Goal: Use online tool/utility

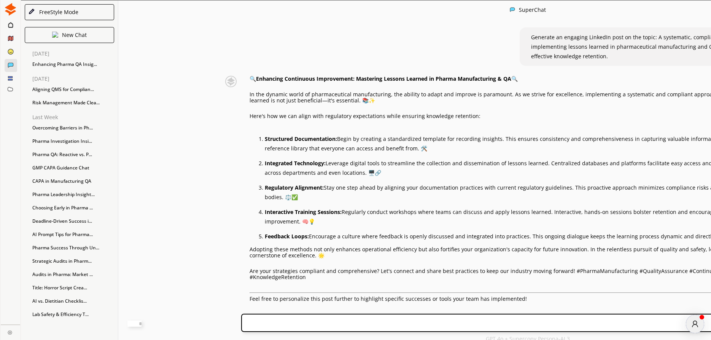
click at [54, 12] on div "FreeStyle Mode" at bounding box center [58, 12] width 42 height 6
click at [59, 32] on div "New Chat" at bounding box center [69, 35] width 89 height 16
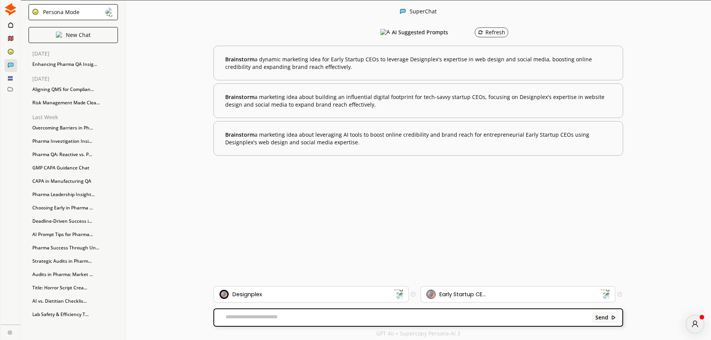
click at [50, 12] on div "Persona Mode" at bounding box center [59, 12] width 39 height 6
click at [55, 39] on li "FreeStyle Mode" at bounding box center [73, 43] width 89 height 14
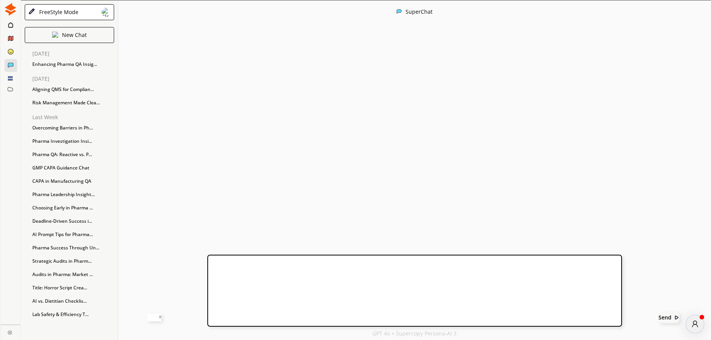
click at [161, 314] on textarea at bounding box center [154, 318] width 14 height 8
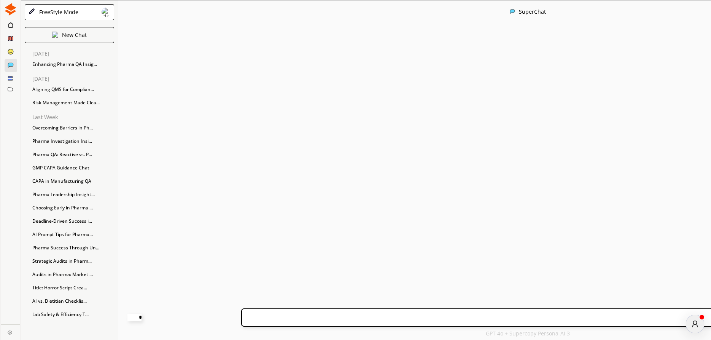
type textarea "**********"
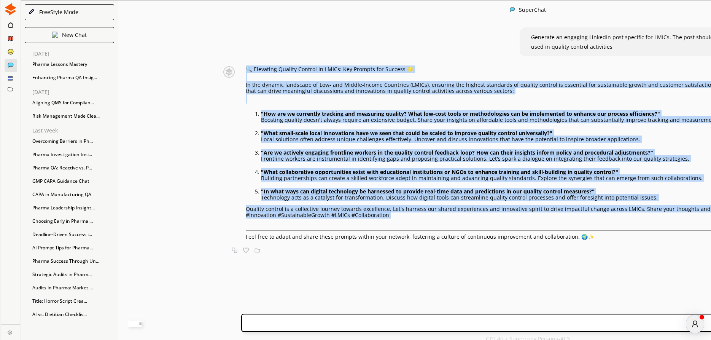
drag, startPoint x: 217, startPoint y: 68, endPoint x: 599, endPoint y: 240, distance: 419.3
click at [599, 240] on div "🔍 Elevating Quality Control in LMICs: Key Prompts for Success 🌟 In the dynamic …" at bounding box center [530, 153] width 569 height 174
copy div "🔍 Loremipsu Dolorsi Ametcon ad ELITs: Doe Tempori utl Etdolor 🌟 Ma ali enimadm …"
drag, startPoint x: 222, startPoint y: 104, endPoint x: 212, endPoint y: 112, distance: 12.5
click at [246, 104] on div "🔍 Elevating Quality Control in LMICs: Key Prompts for Success 🌟 In the dynamic …" at bounding box center [530, 153] width 569 height 174
